Goal: Find specific page/section: Find specific page/section

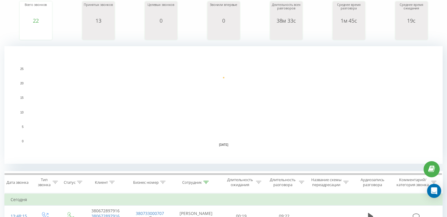
scroll to position [147, 0]
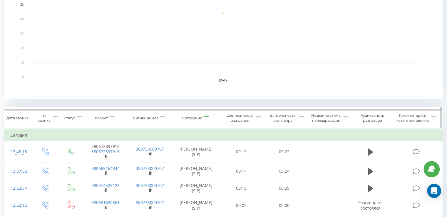
click at [208, 117] on icon at bounding box center [205, 117] width 5 height 3
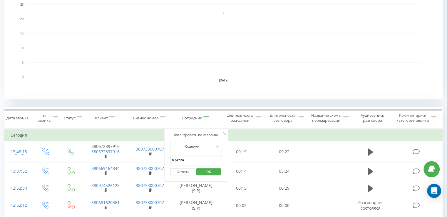
click at [201, 157] on input "внукова" at bounding box center [196, 160] width 52 height 10
type input "павлик"
click button "OK" at bounding box center [208, 171] width 25 height 7
